Goal: Transaction & Acquisition: Purchase product/service

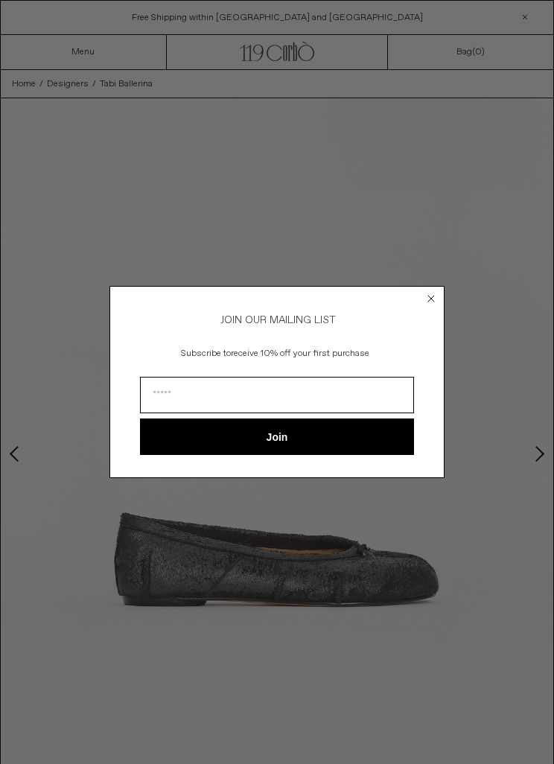
click at [425, 302] on icon "Close dialog" at bounding box center [431, 298] width 15 height 15
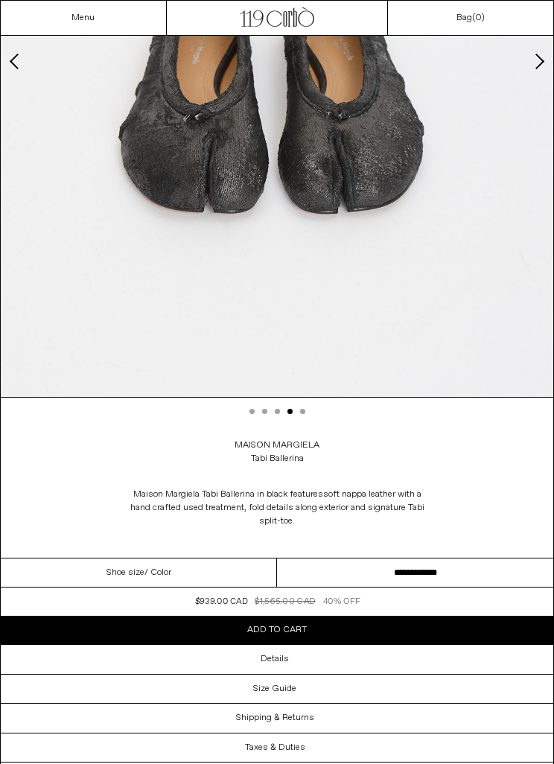
scroll to position [393, 0]
click at [420, 571] on select "**********" at bounding box center [415, 573] width 276 height 29
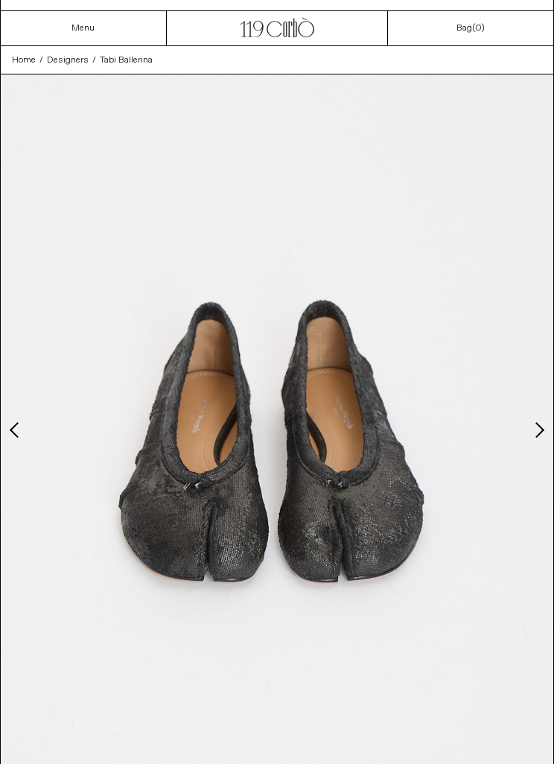
scroll to position [0, 0]
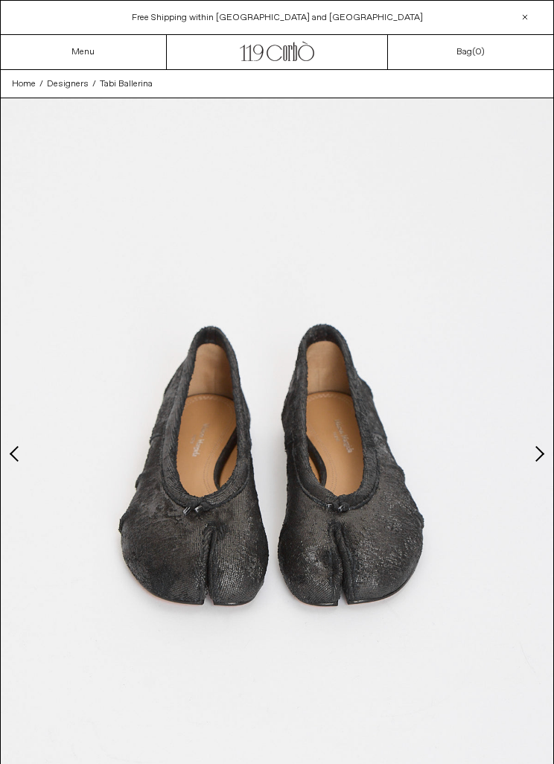
click at [124, 85] on span "Tabi Ballerina" at bounding box center [126, 84] width 53 height 12
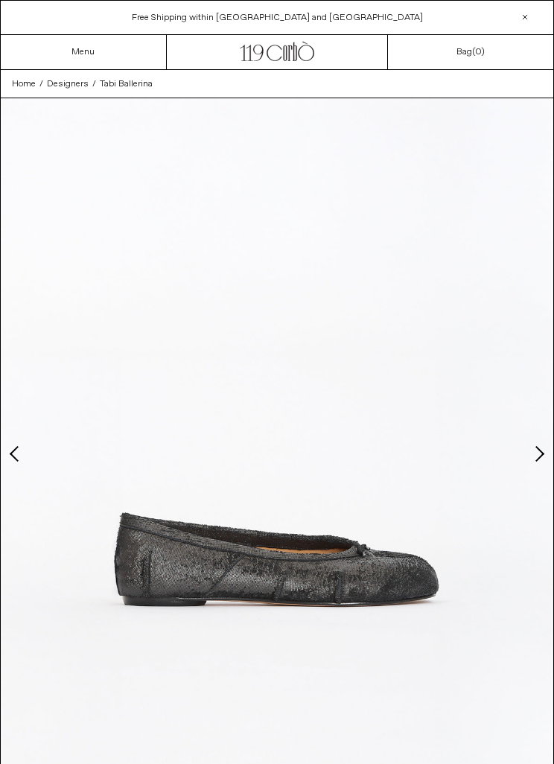
click at [81, 48] on link "Menu" at bounding box center [83, 52] width 23 height 12
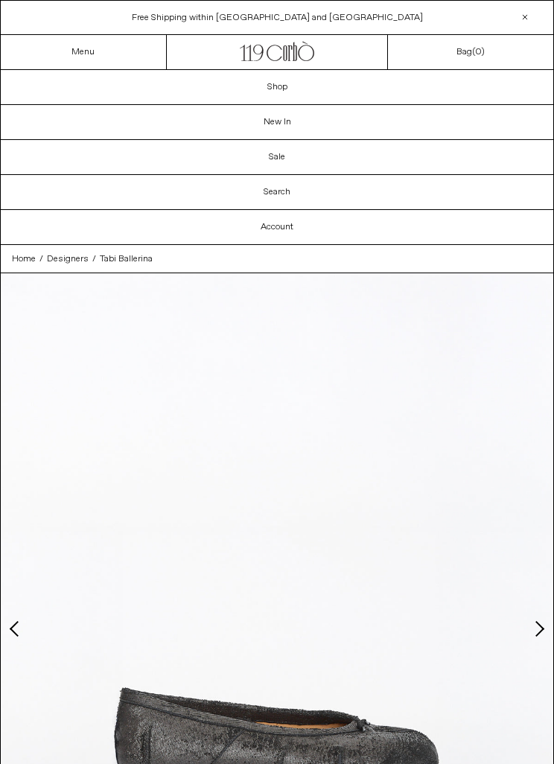
click at [262, 156] on link "Sale" at bounding box center [277, 157] width 553 height 34
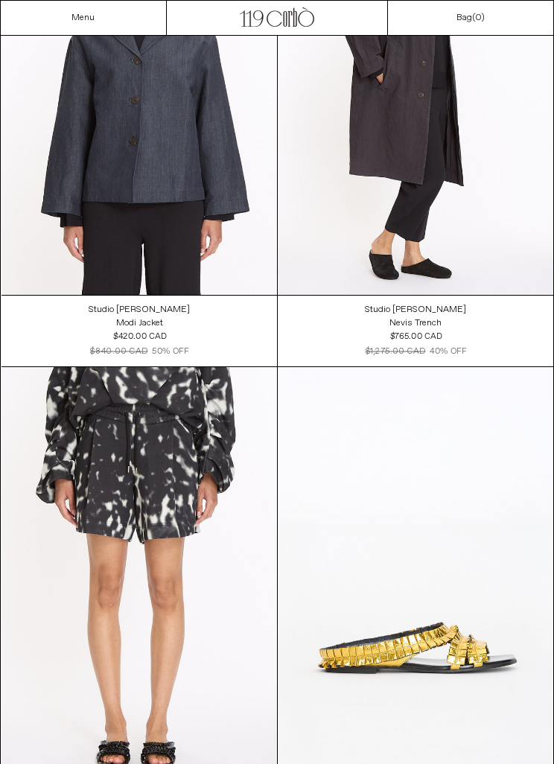
scroll to position [5743, 0]
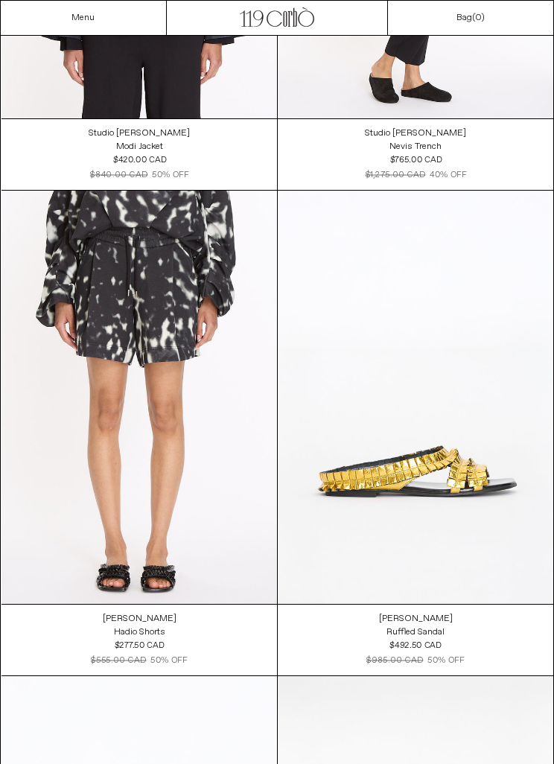
click at [485, 506] on at bounding box center [416, 397] width 276 height 413
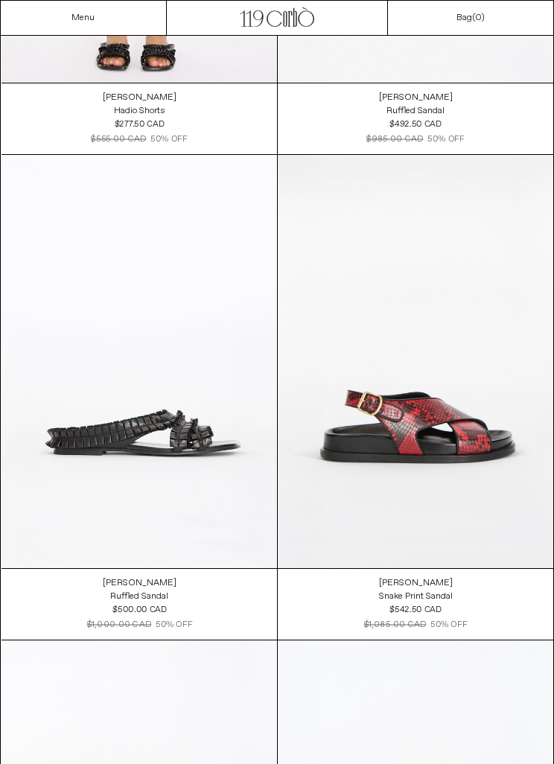
scroll to position [6273, 0]
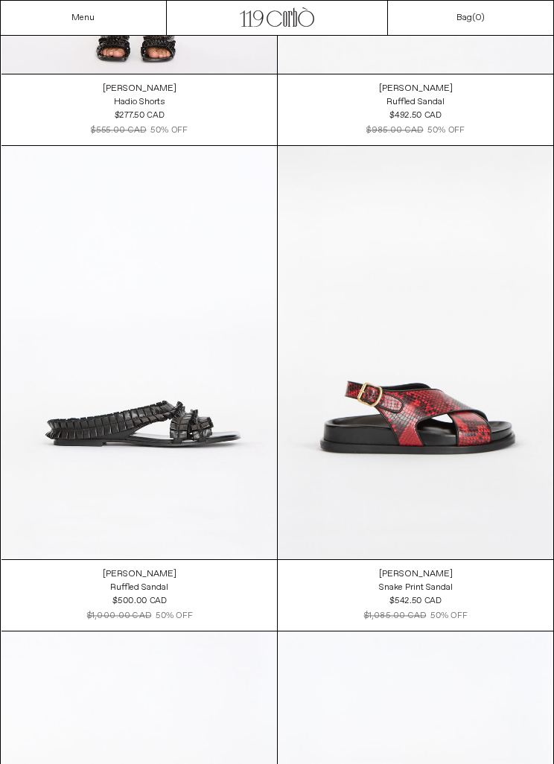
click at [130, 584] on div "Ruffled Sandal" at bounding box center [139, 588] width 58 height 13
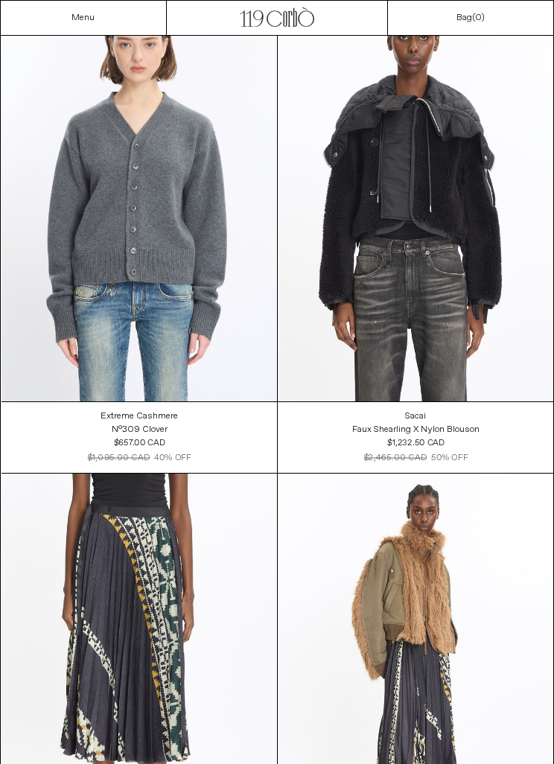
scroll to position [29255, 0]
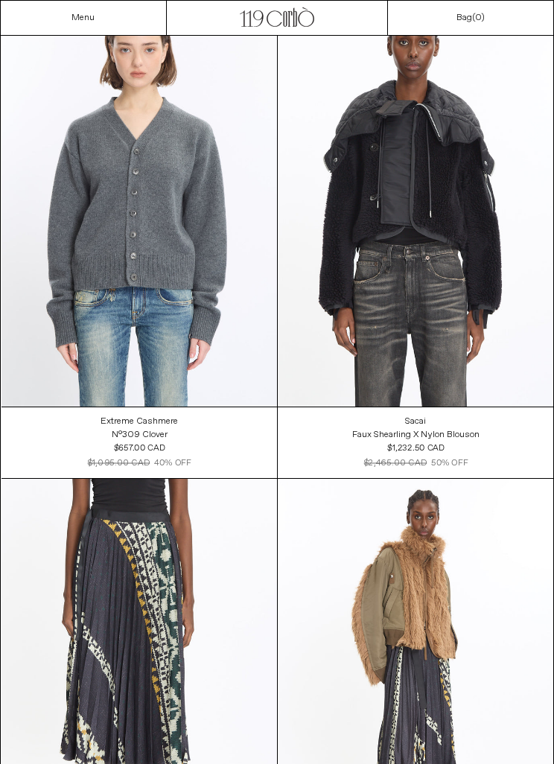
click at [483, 320] on at bounding box center [416, 199] width 276 height 413
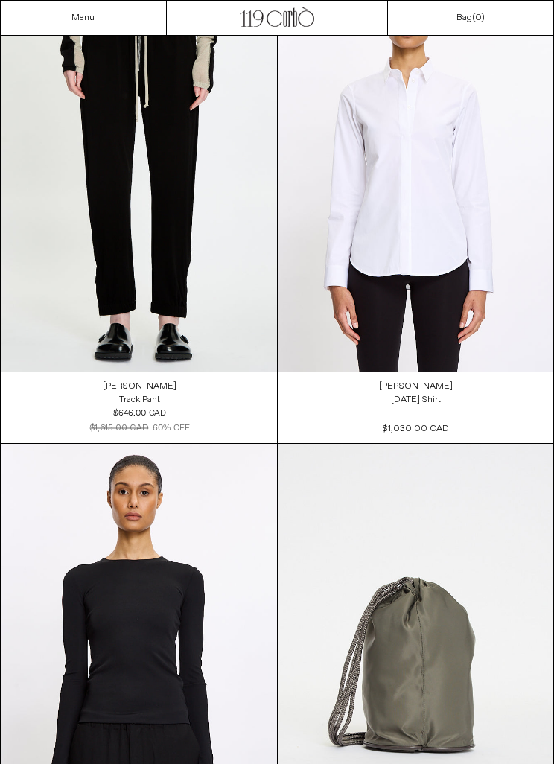
scroll to position [41966, 0]
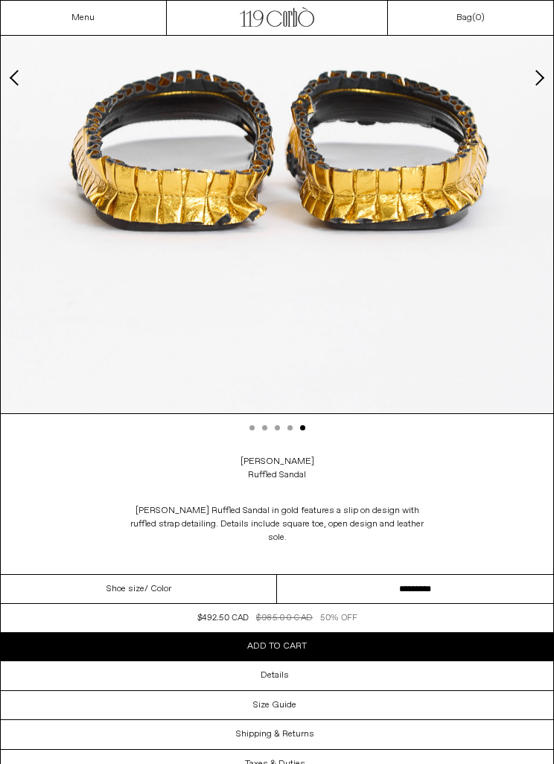
scroll to position [376, 0]
click at [410, 596] on select "**********" at bounding box center [415, 589] width 276 height 29
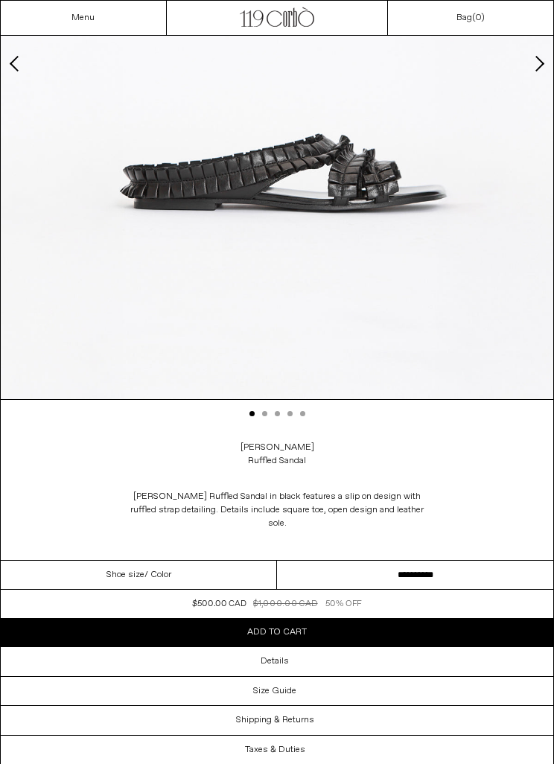
scroll to position [390, 0]
click at [425, 575] on select "**********" at bounding box center [415, 575] width 276 height 29
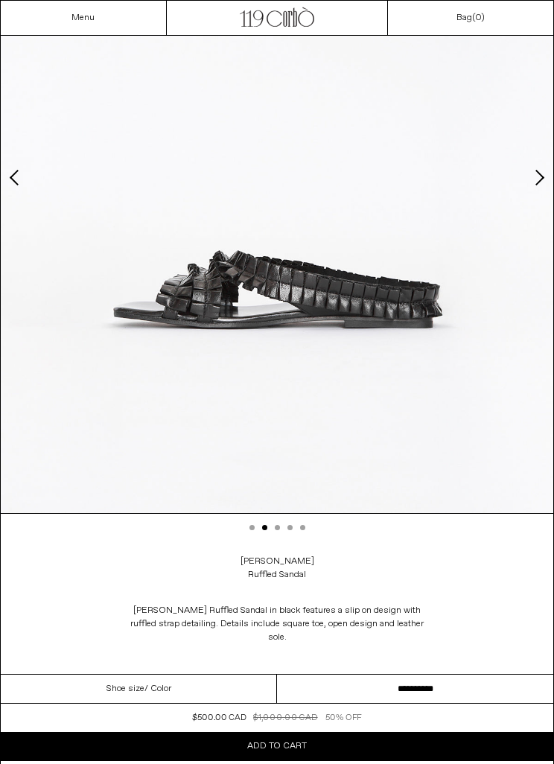
scroll to position [276, 0]
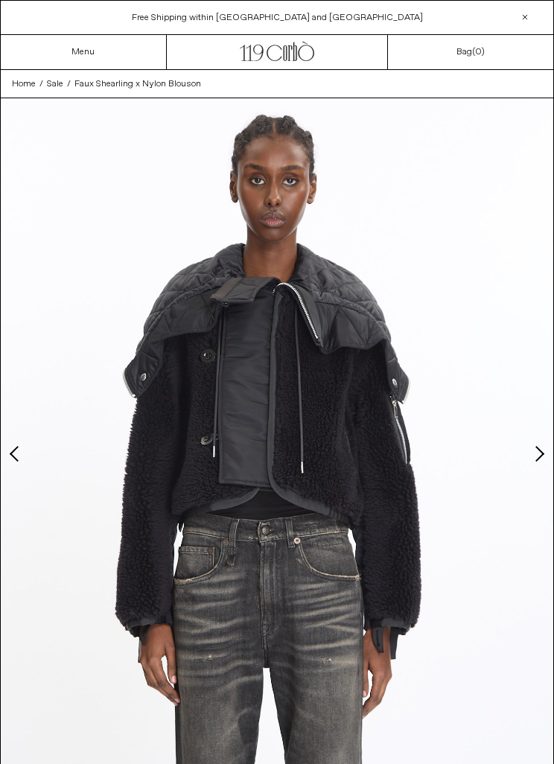
click at [527, 469] on img at bounding box center [277, 443] width 553 height 691
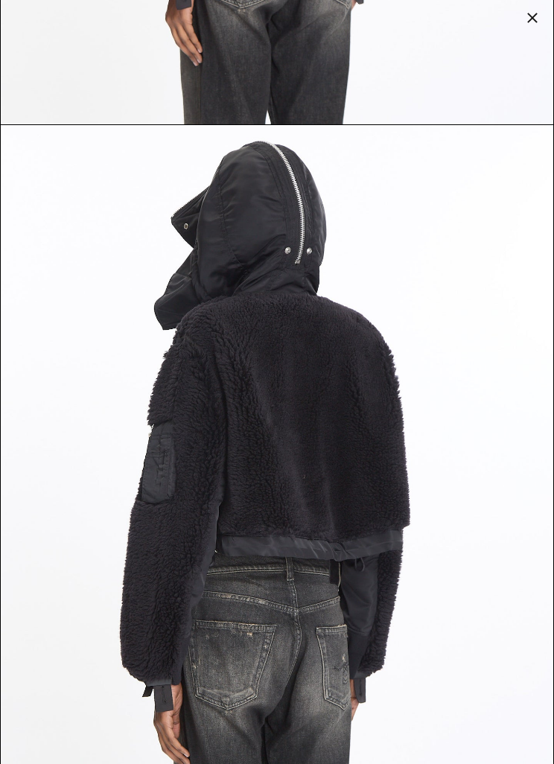
scroll to position [2725, 0]
